Goal: Use online tool/utility: Utilize a website feature to perform a specific function

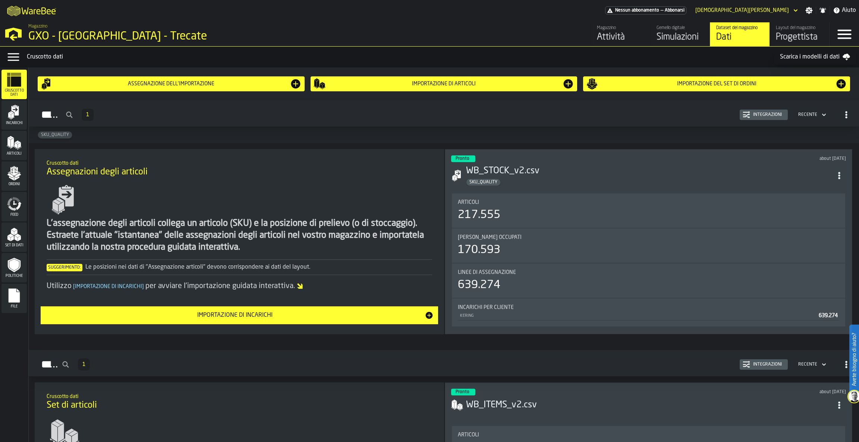
click at [799, 35] on div "Progettista" at bounding box center [799, 37] width 47 height 12
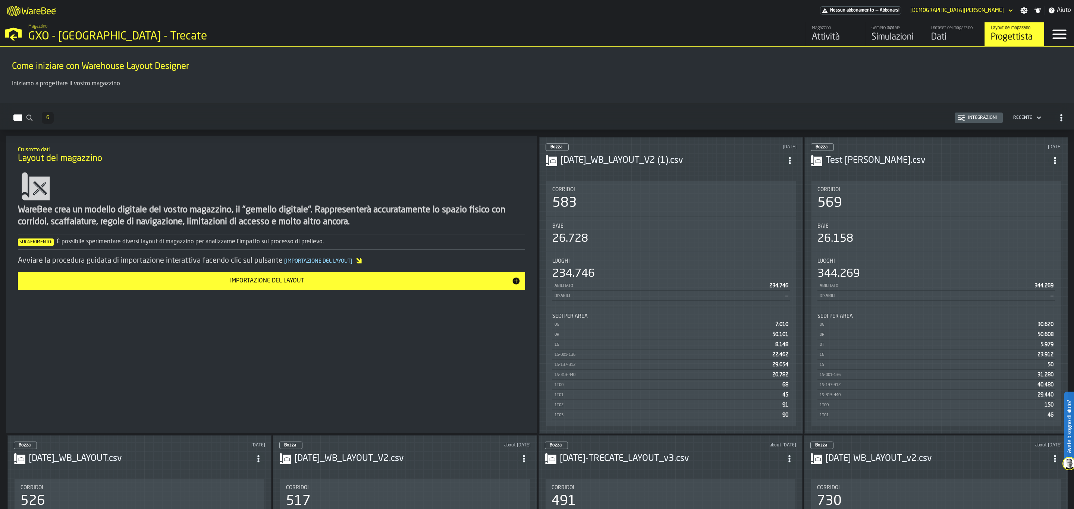
click at [655, 155] on h3 "[DATE]_WB_LAYOUT_V2 (1).csv" at bounding box center [672, 161] width 223 height 12
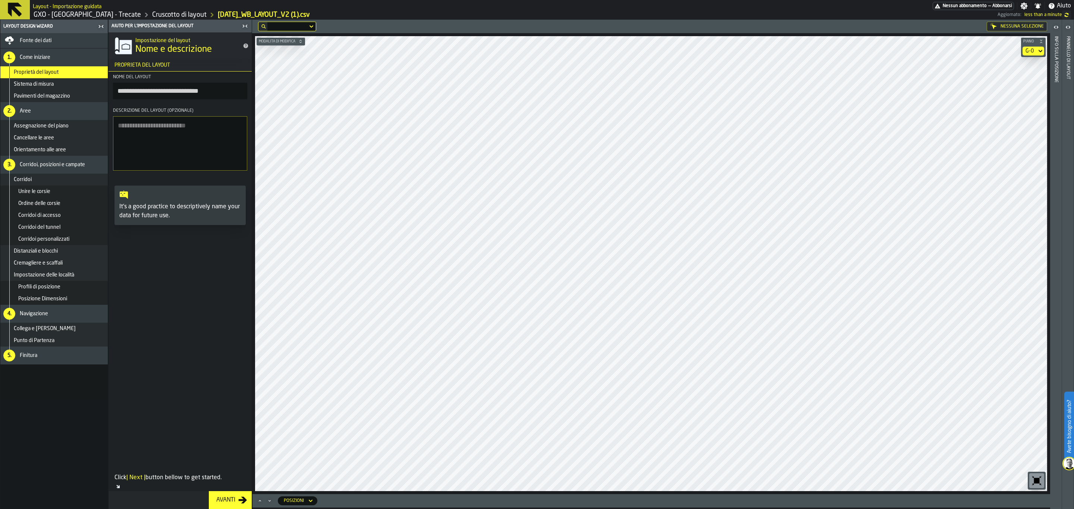
click at [859, 47] on div "G-0" at bounding box center [1030, 51] width 14 height 9
click at [859, 117] on div "G-2" at bounding box center [1020, 118] width 39 height 9
click at [859, 51] on div "G-2" at bounding box center [1030, 51] width 8 height 6
click at [859, 97] on div "G-3" at bounding box center [1020, 100] width 39 height 9
click at [859, 48] on div "G-3" at bounding box center [1030, 51] width 8 height 6
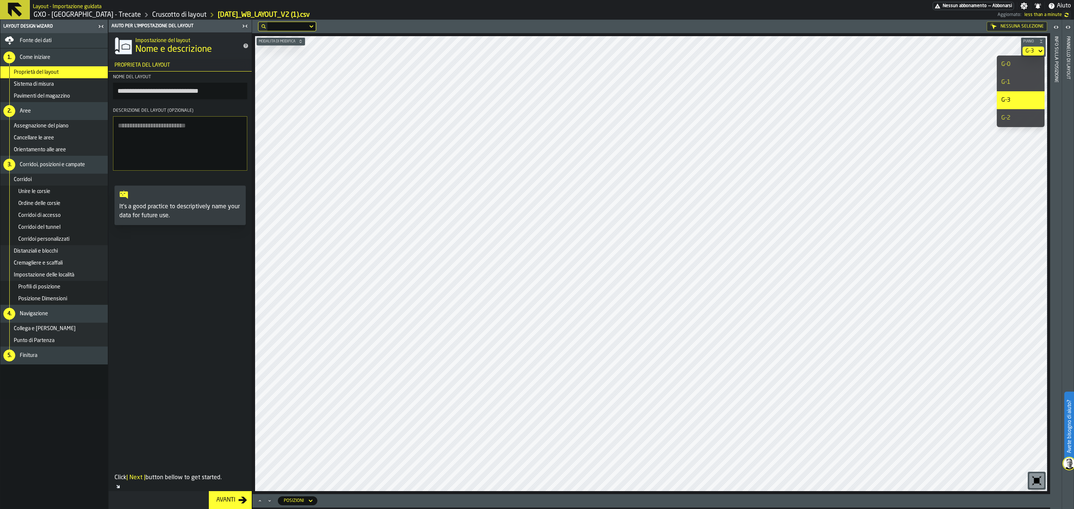
drag, startPoint x: 1013, startPoint y: 84, endPoint x: 999, endPoint y: 103, distance: 23.2
click at [859, 88] on li "G-1" at bounding box center [1021, 82] width 48 height 18
